Goal: Obtain resource: Download file/media

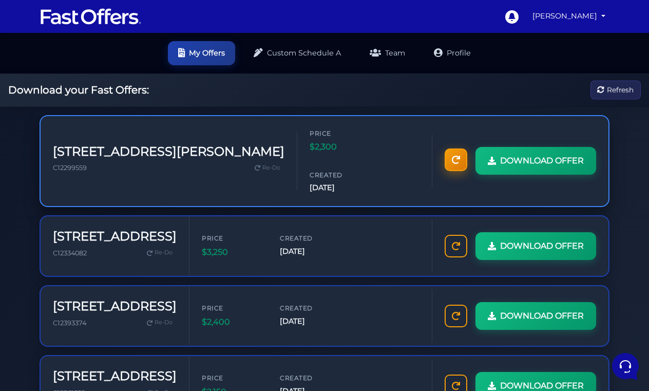
click at [453, 156] on icon at bounding box center [456, 160] width 8 height 8
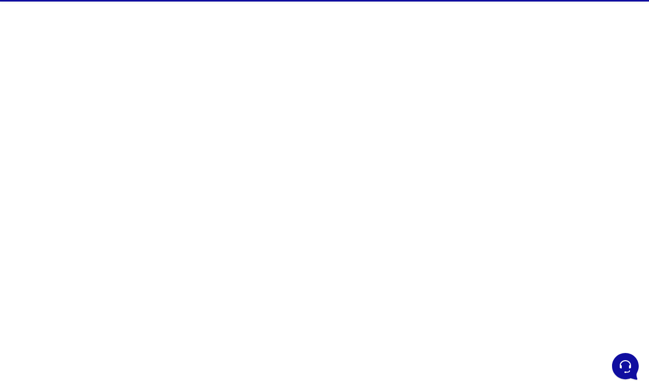
scroll to position [39, 0]
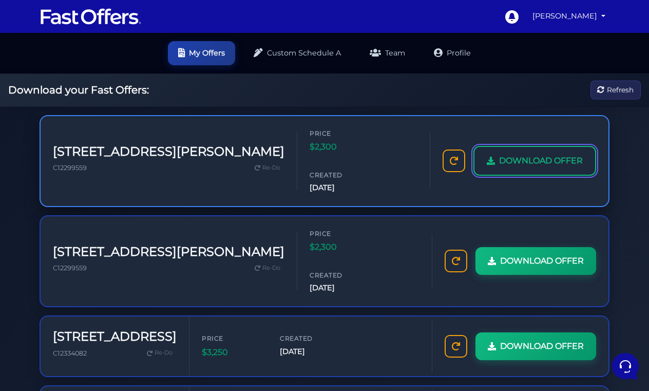
click at [527, 154] on span "DOWNLOAD OFFER" at bounding box center [541, 160] width 84 height 13
